Goal: Task Accomplishment & Management: Manage account settings

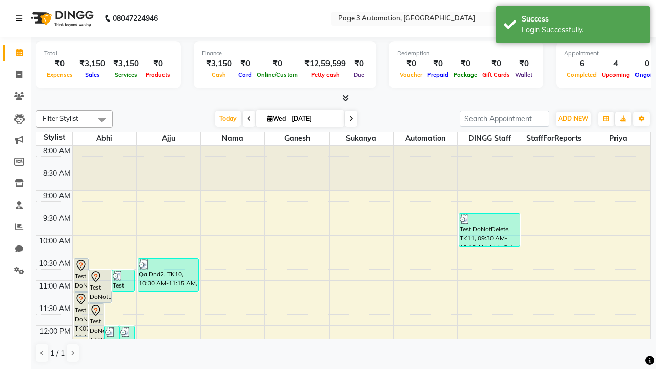
click at [21, 18] on icon at bounding box center [19, 18] width 6 height 7
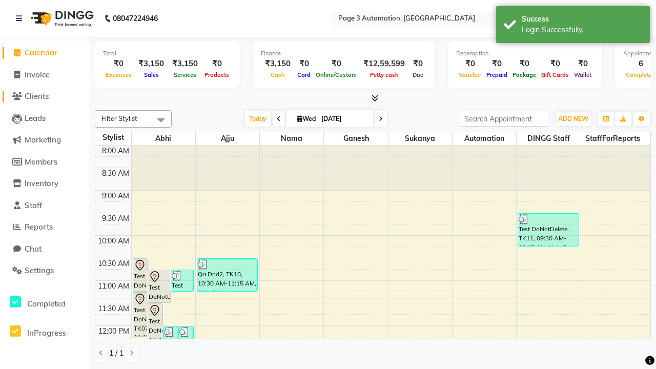
click at [45, 96] on span "Clients" at bounding box center [37, 96] width 24 height 10
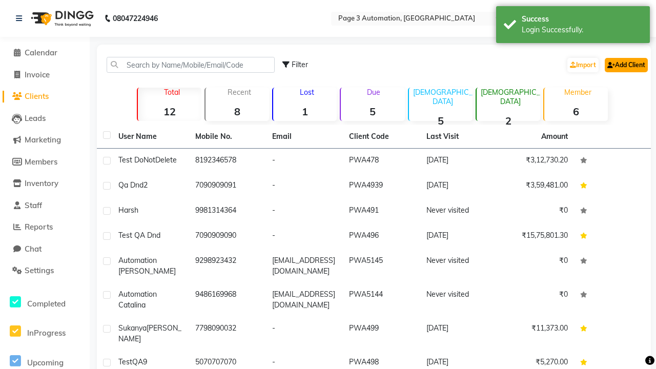
click at [625, 65] on link "Add Client" at bounding box center [625, 65] width 43 height 14
select select "22"
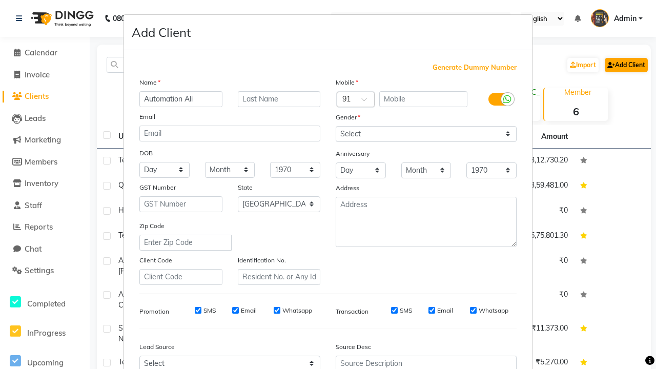
type input "Automation Ali"
type input "9136572375"
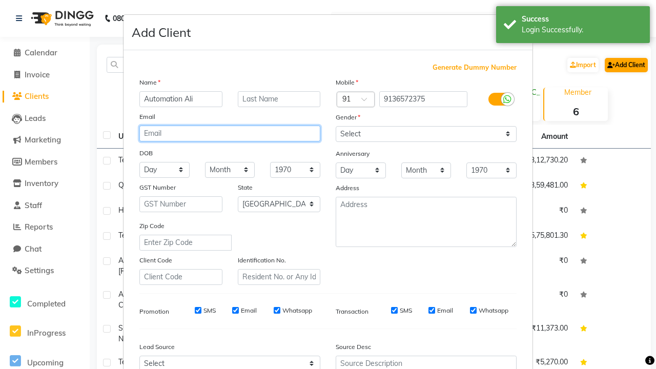
type input "wPBOmbEtrW@Mlhfd.com"
select select "male"
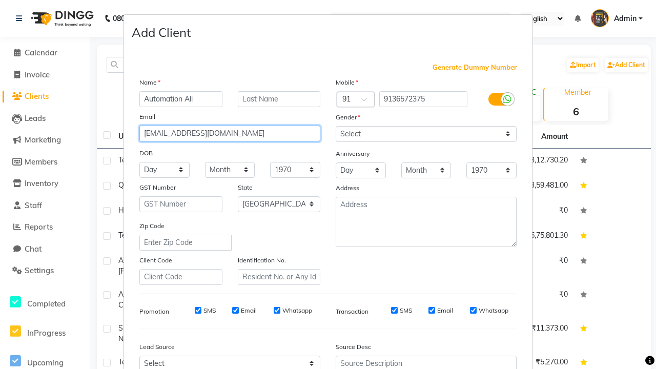
type input "wPBOmbEtrW@Mlhfd.com"
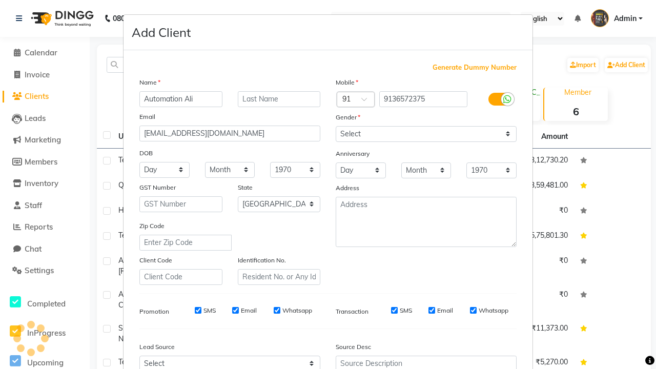
scroll to position [104, 0]
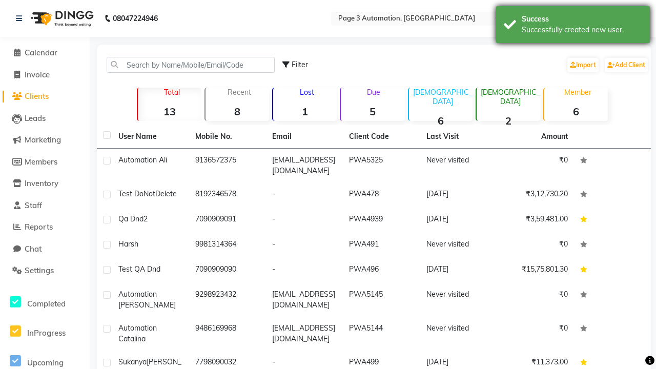
click at [573, 26] on div "Successfully created new user." at bounding box center [581, 30] width 120 height 11
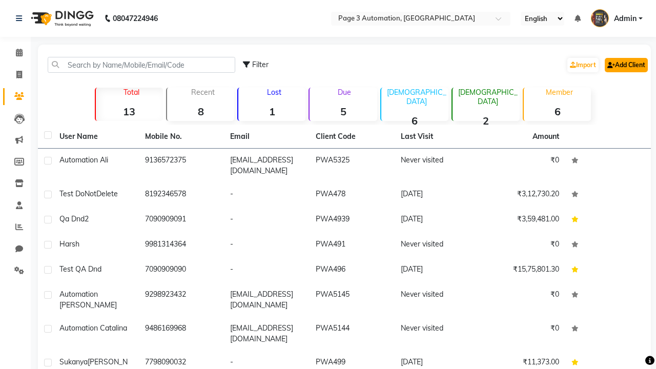
click at [625, 65] on link "Add Client" at bounding box center [625, 65] width 43 height 14
select select "22"
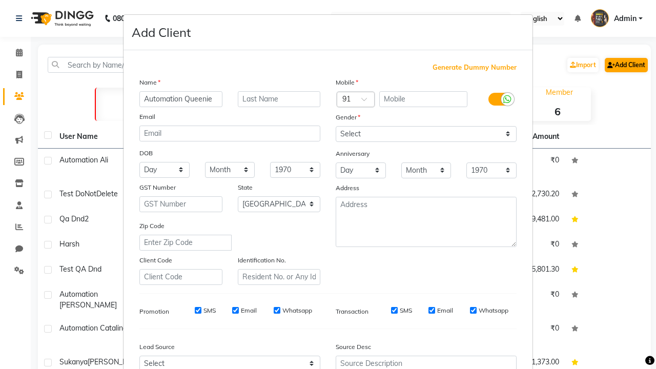
type input "Automation Queenie"
type input "9683979366"
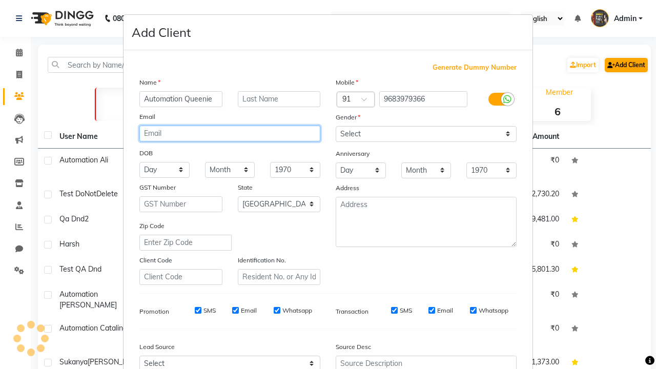
type input "[EMAIL_ADDRESS][DOMAIN_NAME]"
select select "male"
type input "[EMAIL_ADDRESS][DOMAIN_NAME]"
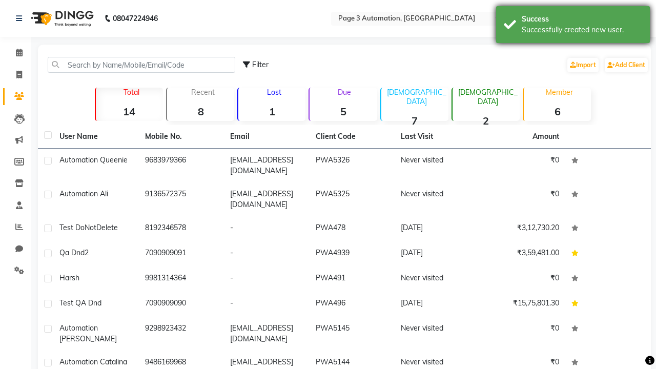
click at [573, 26] on div "Successfully created new user." at bounding box center [581, 30] width 120 height 11
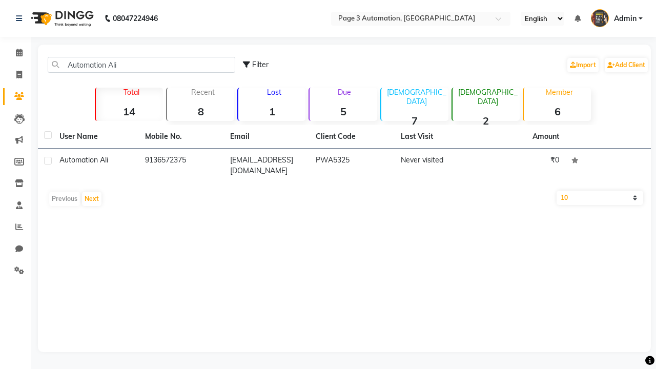
type input "Automation Ali"
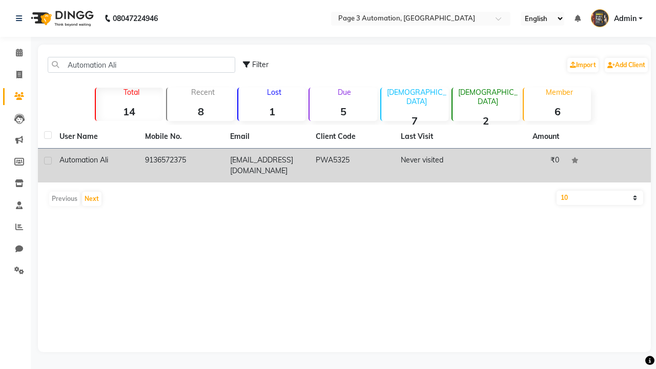
click at [344, 165] on td "PWA5325" at bounding box center [352, 166] width 86 height 34
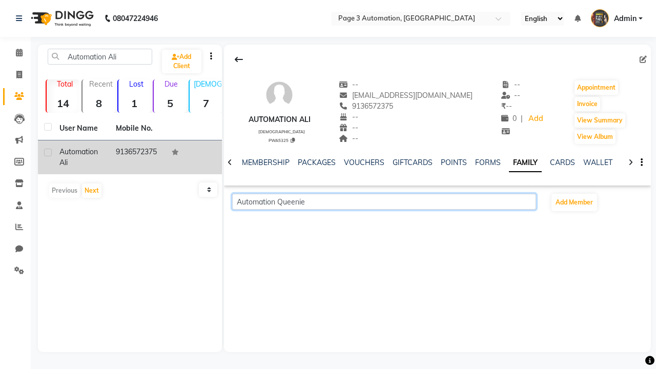
scroll to position [0, 181]
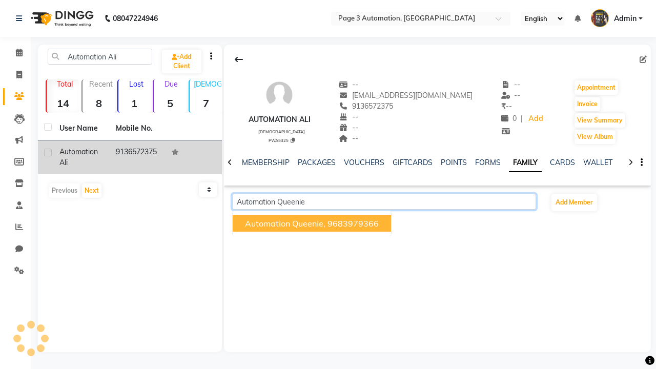
click at [312, 223] on span "Automation Queenie," at bounding box center [285, 223] width 80 height 10
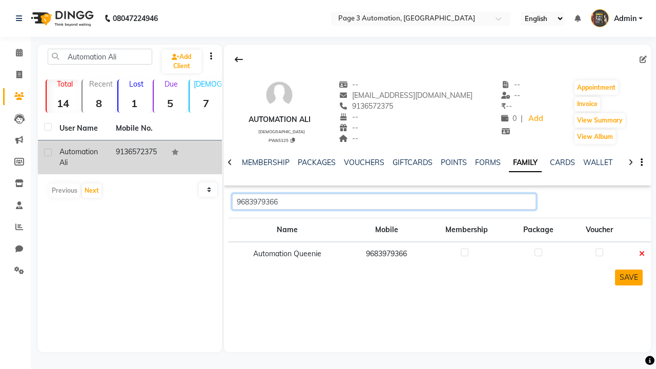
type input "9683979366"
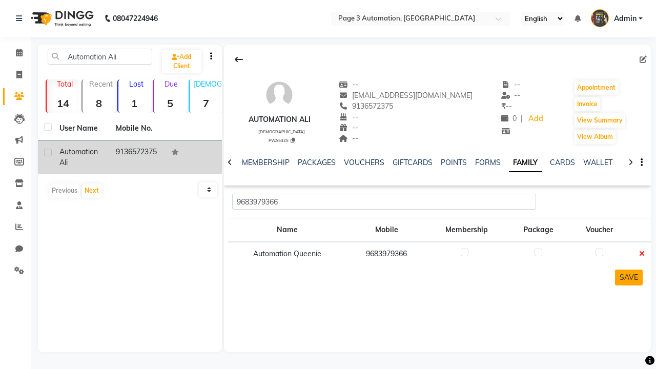
click at [628, 277] on button "SAVE" at bounding box center [629, 277] width 28 height 16
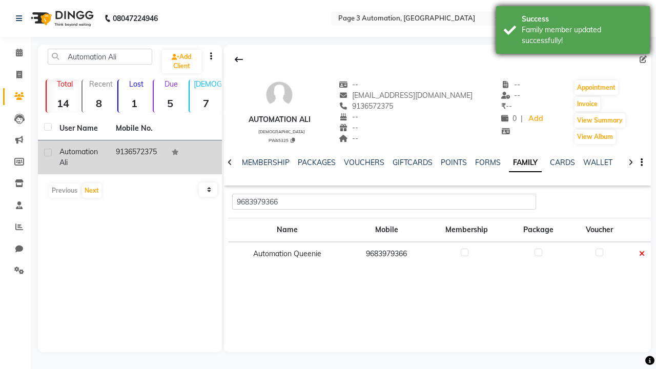
click at [573, 31] on div "Family member updated successfully!" at bounding box center [581, 36] width 120 height 22
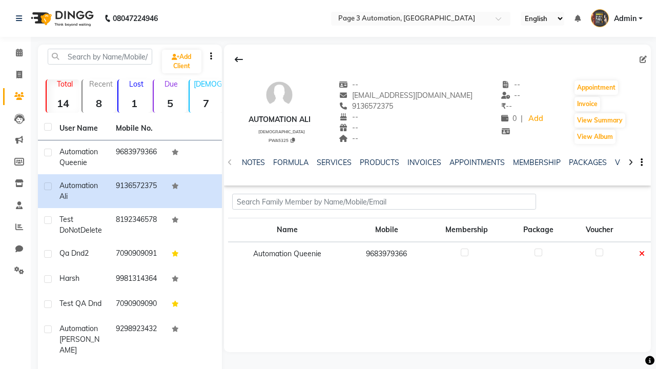
click at [641, 254] on icon at bounding box center [642, 253] width 6 height 7
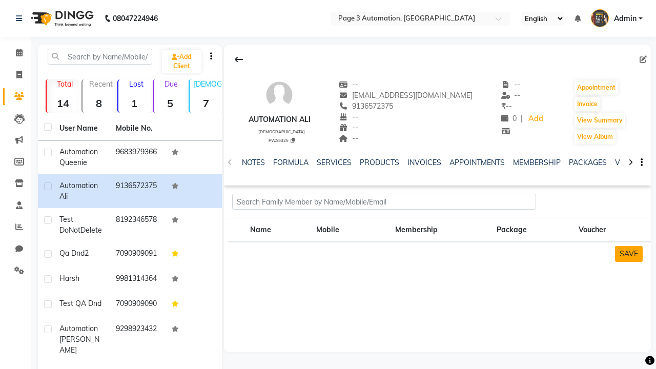
click at [628, 254] on button "SAVE" at bounding box center [629, 254] width 28 height 16
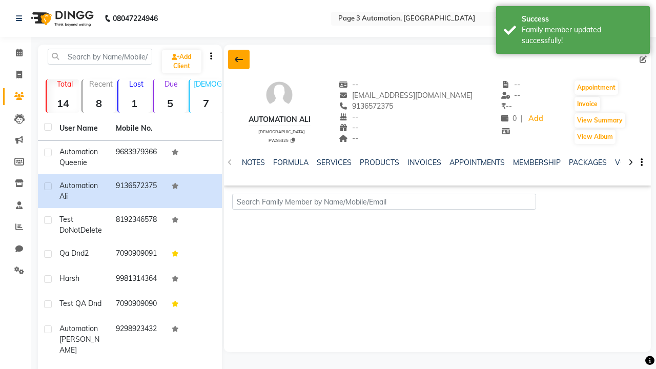
click at [573, 31] on div "Family member updated successfully!" at bounding box center [581, 36] width 120 height 22
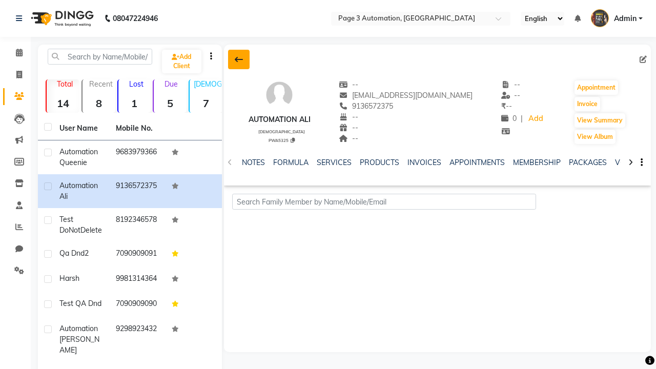
click at [238, 59] on icon at bounding box center [239, 59] width 8 height 8
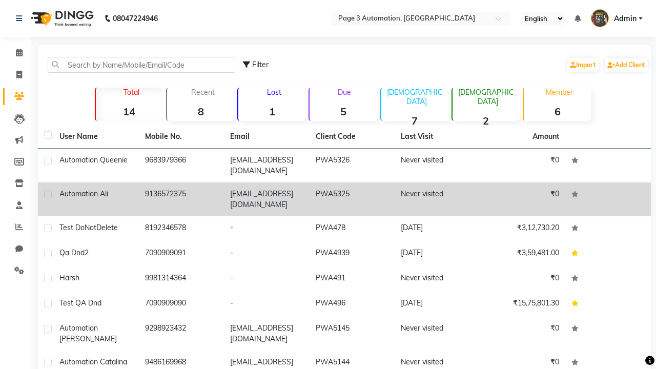
click at [48, 194] on label at bounding box center [48, 195] width 8 height 8
click at [48, 194] on input "checkbox" at bounding box center [47, 195] width 7 height 7
checkbox input "true"
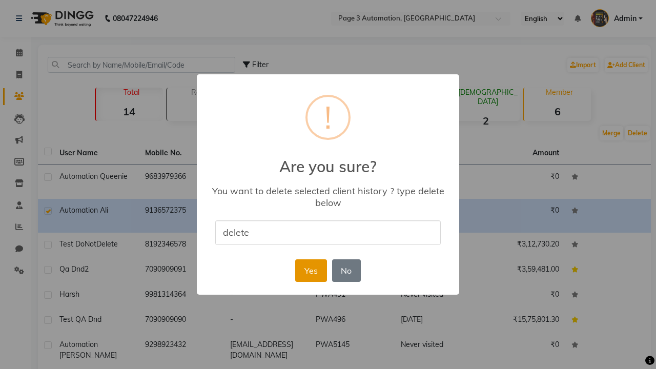
type input "delete"
click at [310, 270] on button "Yes" at bounding box center [310, 270] width 31 height 23
